Goal: Navigation & Orientation: Find specific page/section

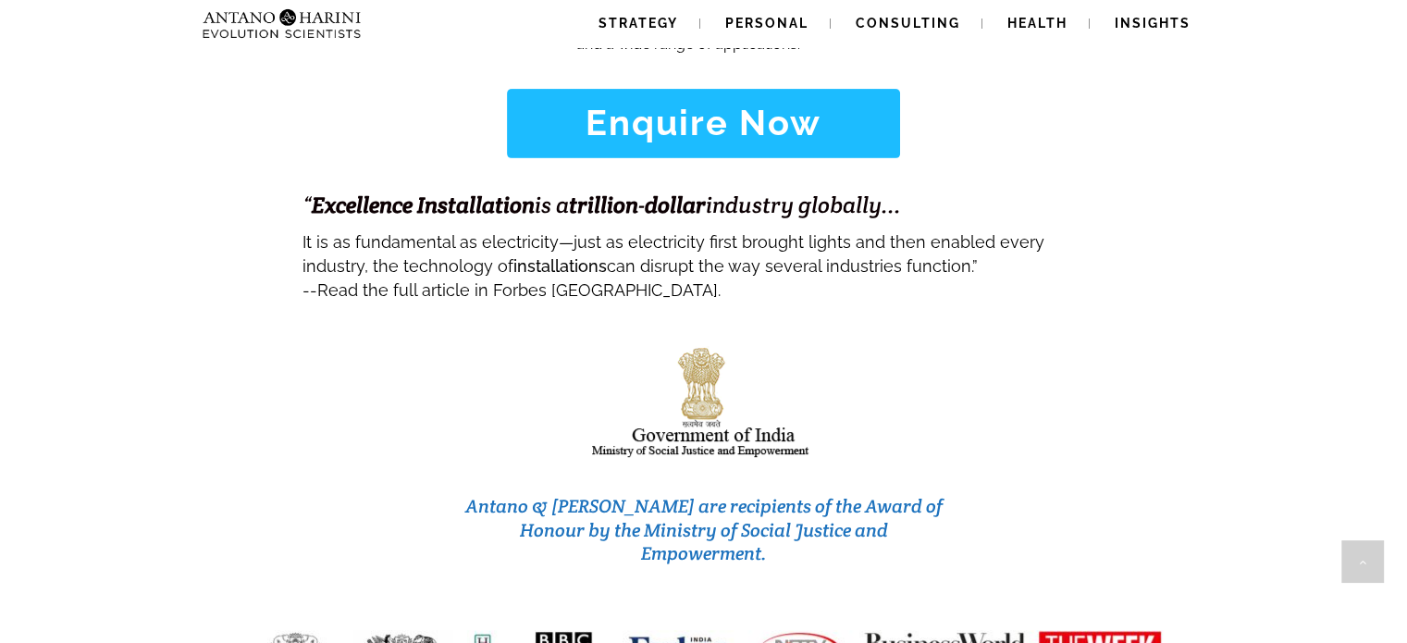
scroll to position [7809, 0]
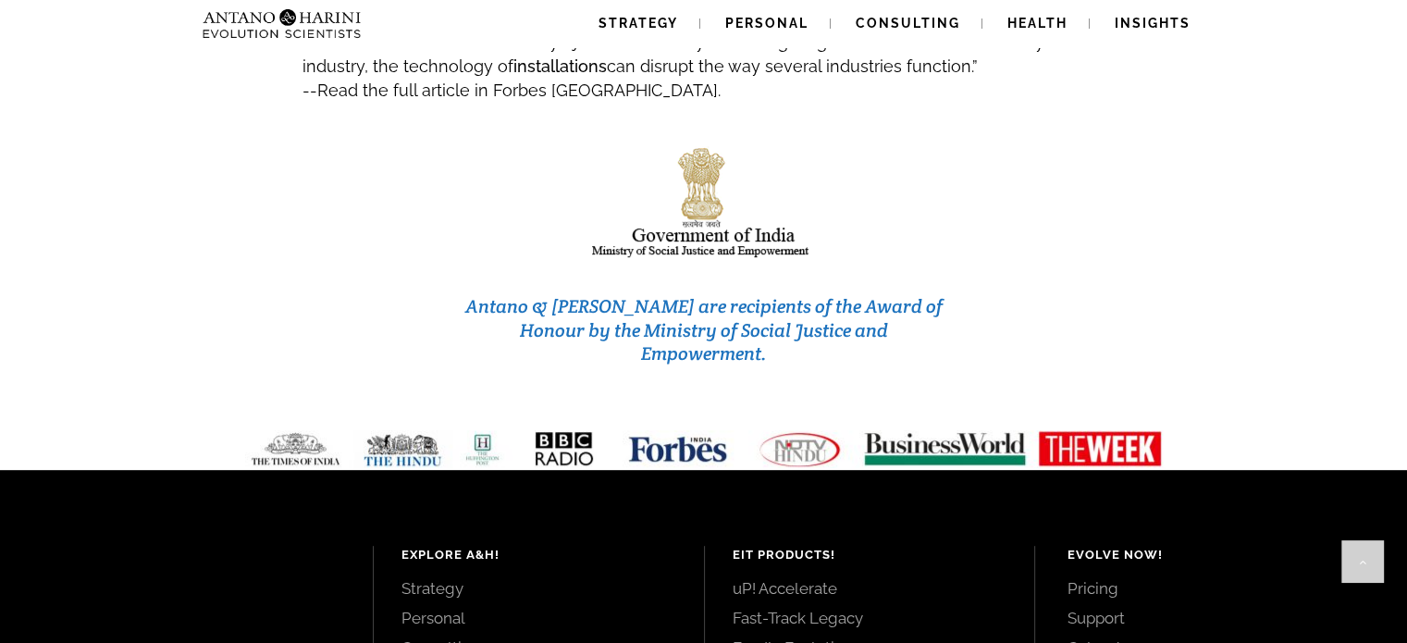
click at [1082, 578] on link "Pricing" at bounding box center [1217, 588] width 298 height 20
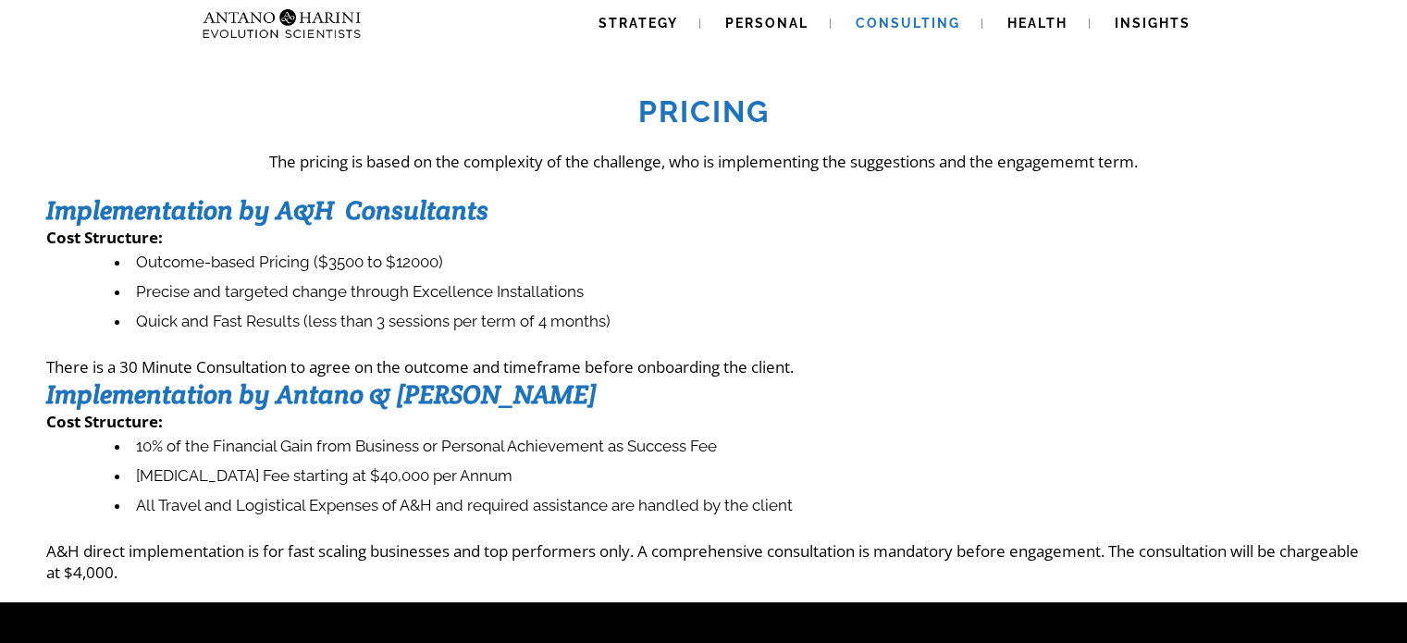
click at [935, 18] on span "Consulting" at bounding box center [908, 23] width 105 height 15
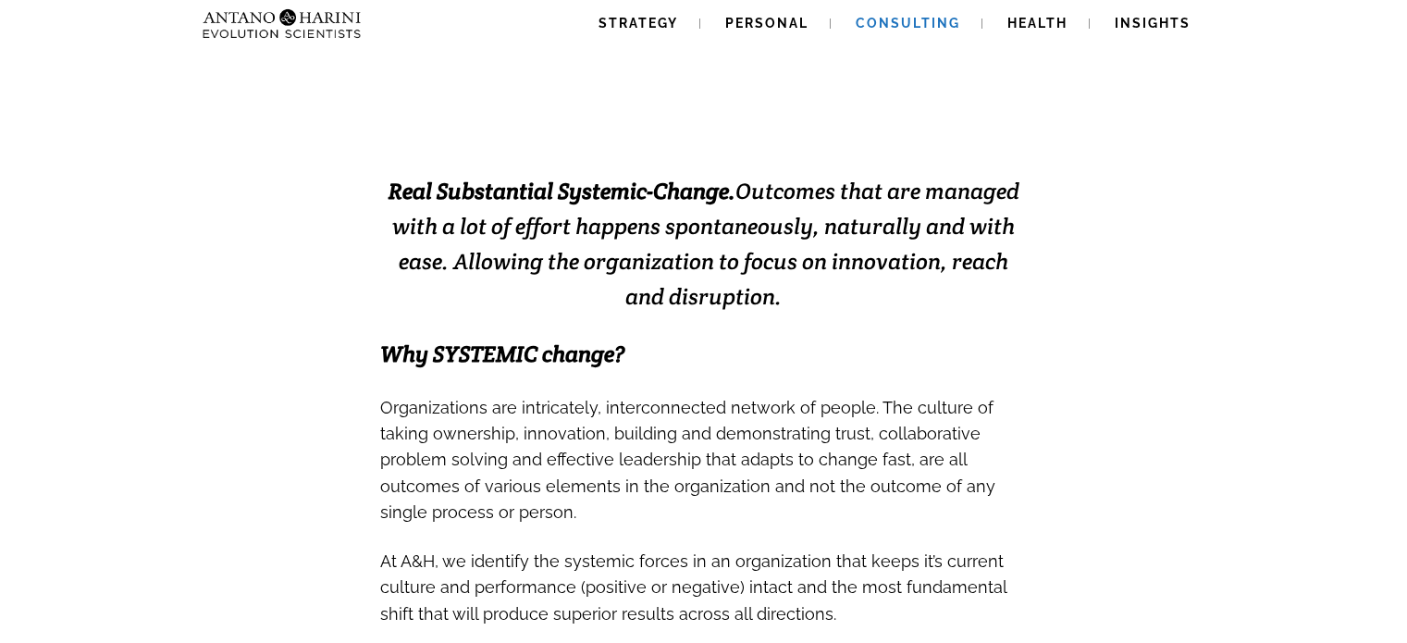
scroll to position [444, 0]
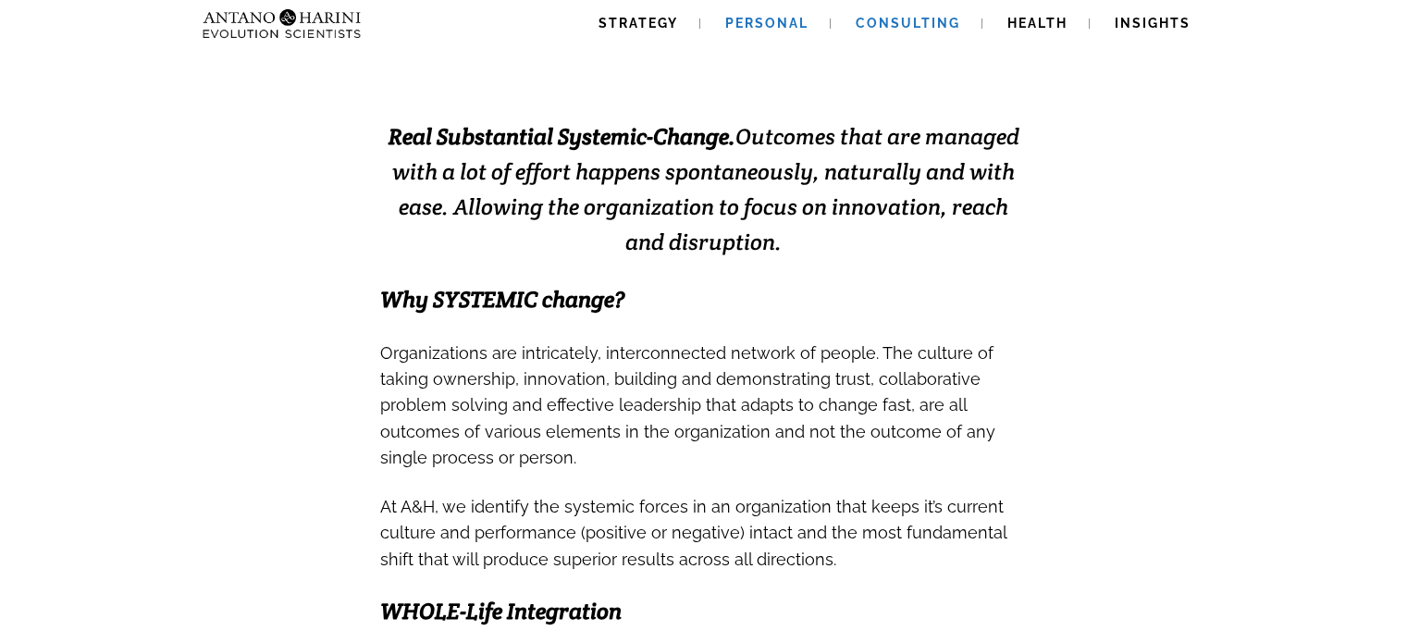
click at [752, 18] on span "Personal" at bounding box center [766, 23] width 83 height 15
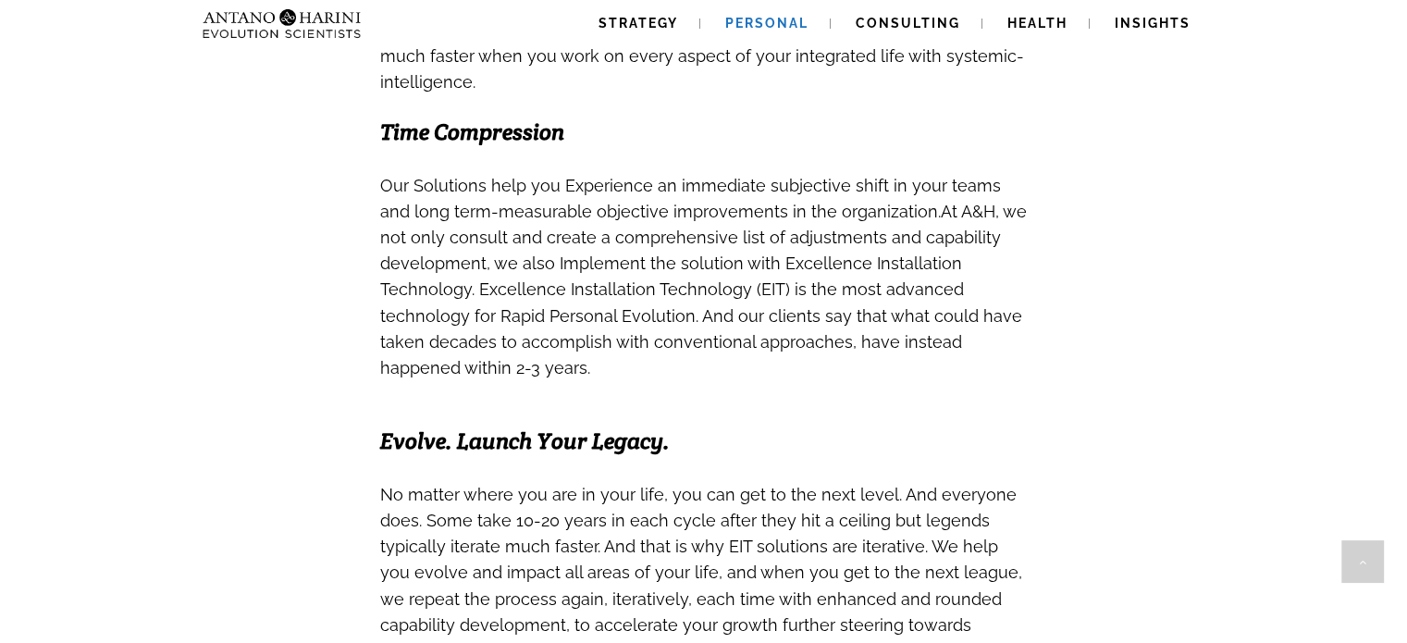
scroll to position [1147, 0]
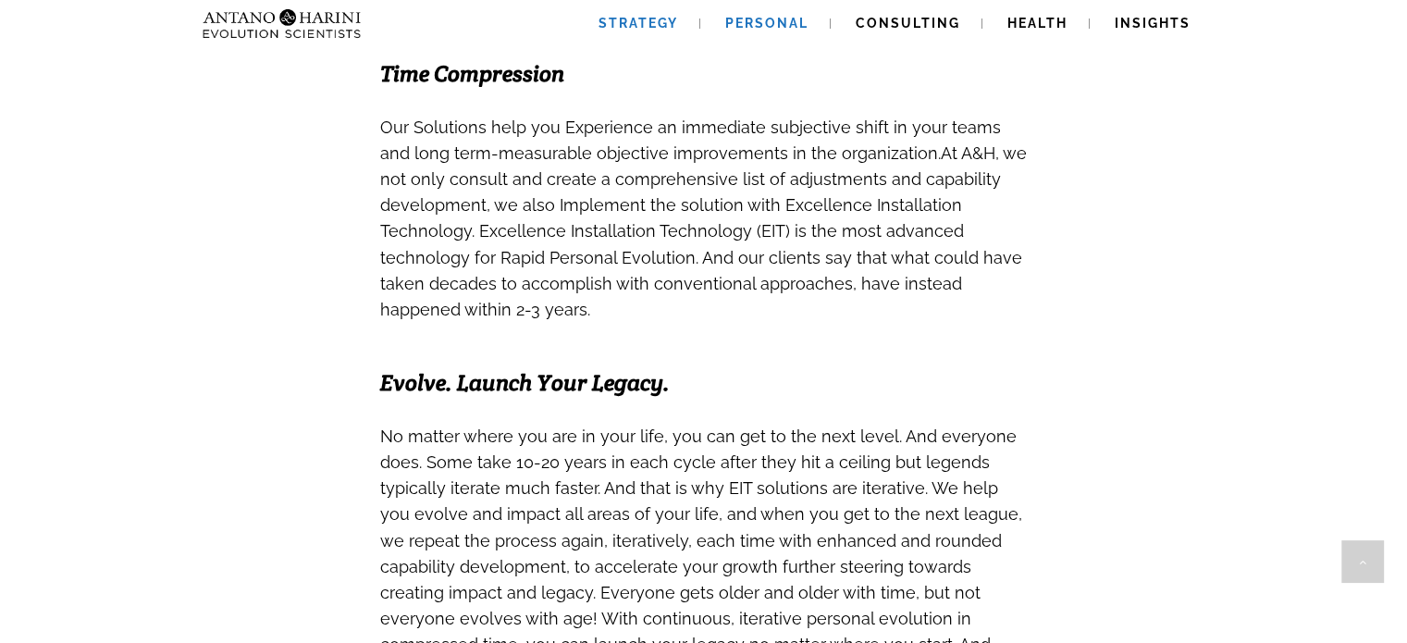
click at [623, 18] on span "Strategy" at bounding box center [639, 23] width 80 height 15
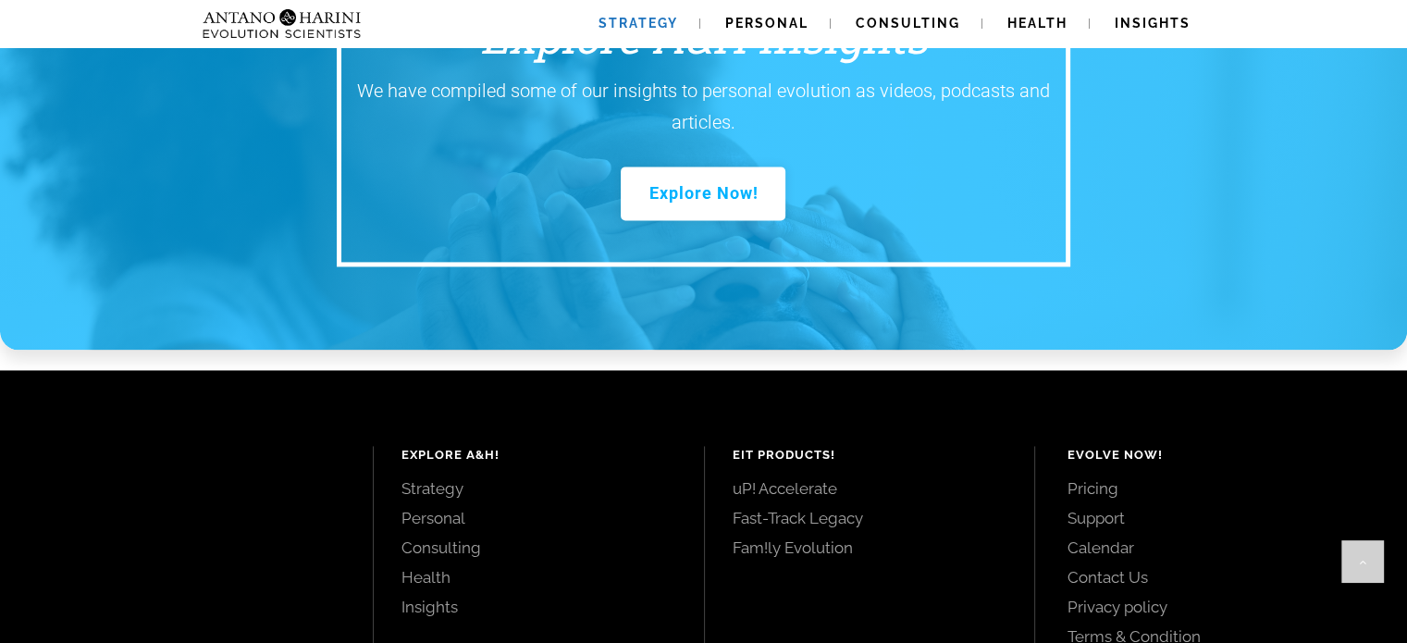
scroll to position [2744, 0]
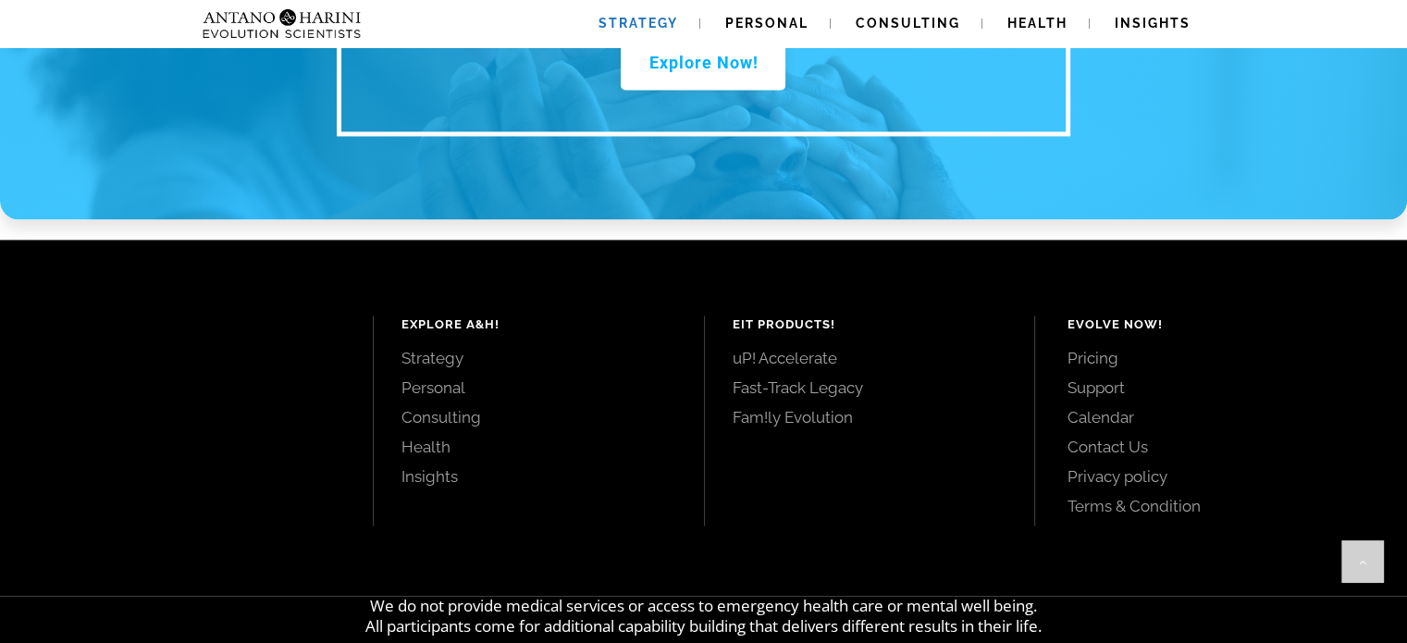
click at [1118, 437] on link "Contact Us" at bounding box center [1217, 447] width 298 height 20
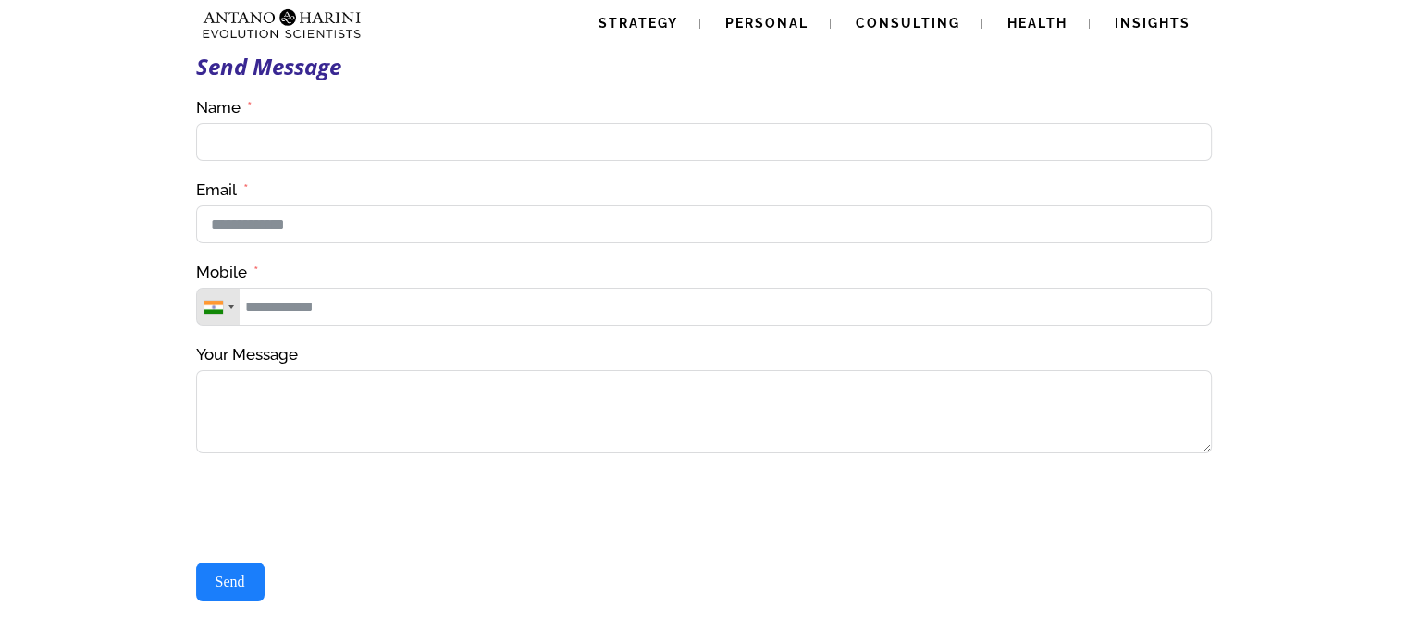
scroll to position [37, 0]
